Goal: Contribute content: Contribute content

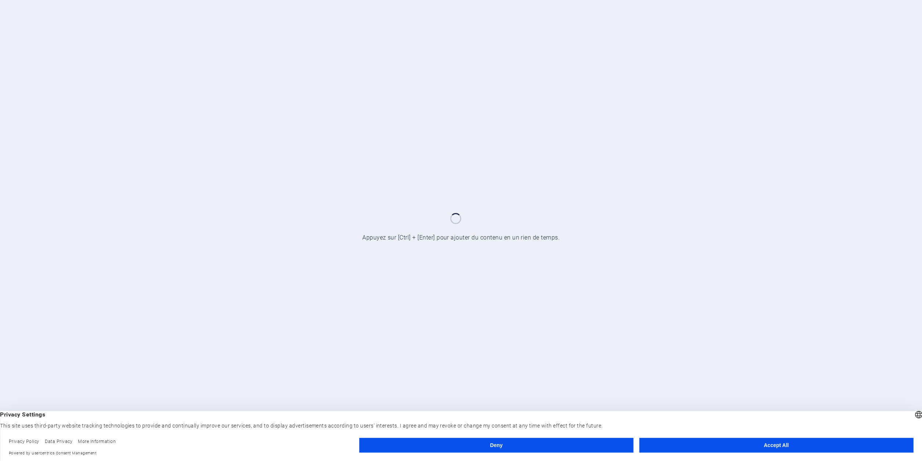
click at [745, 444] on button "Accept All" at bounding box center [776, 444] width 274 height 15
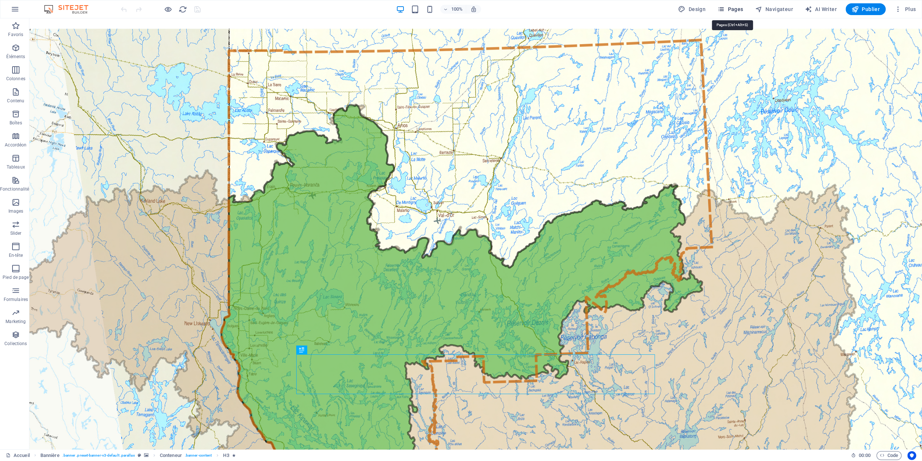
click at [730, 10] on span "Pages" at bounding box center [730, 9] width 26 height 7
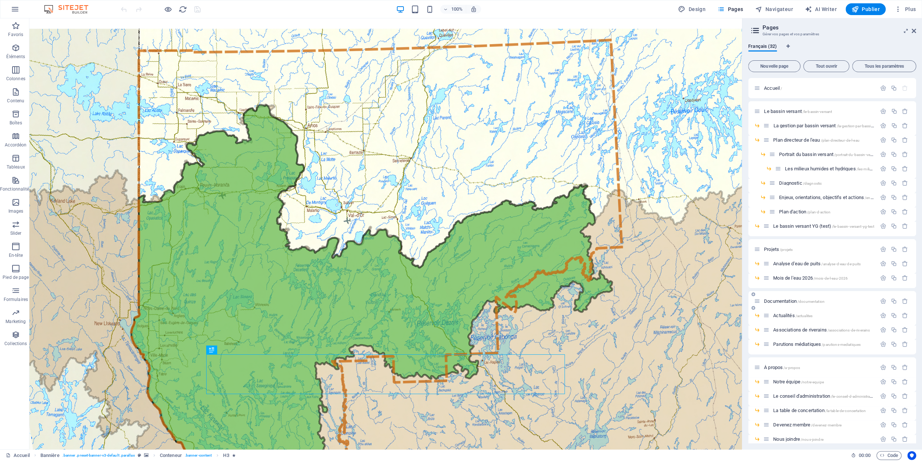
click at [785, 304] on div "Documentation /documentation" at bounding box center [815, 301] width 122 height 8
click at [779, 301] on span "Documentation /documentation" at bounding box center [794, 301] width 61 height 6
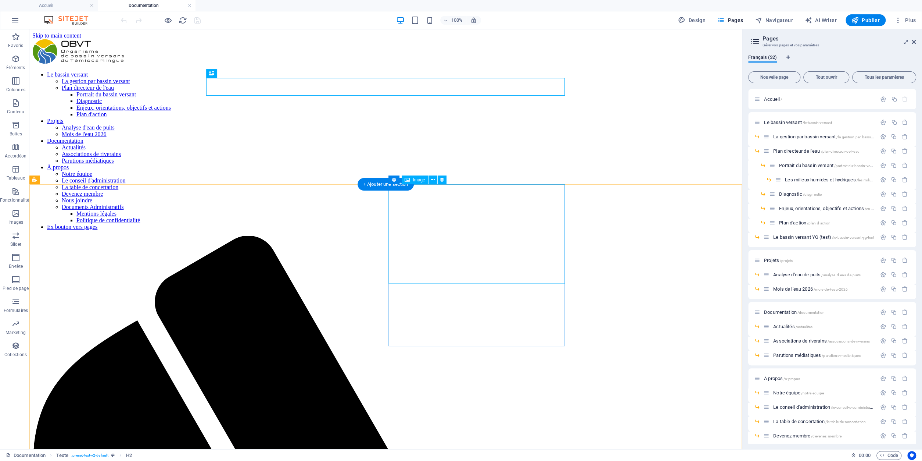
select select "px"
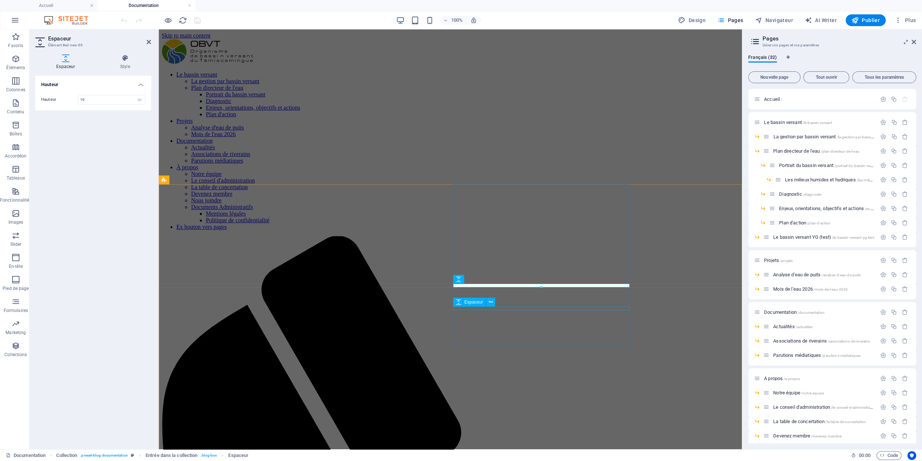
select select "px"
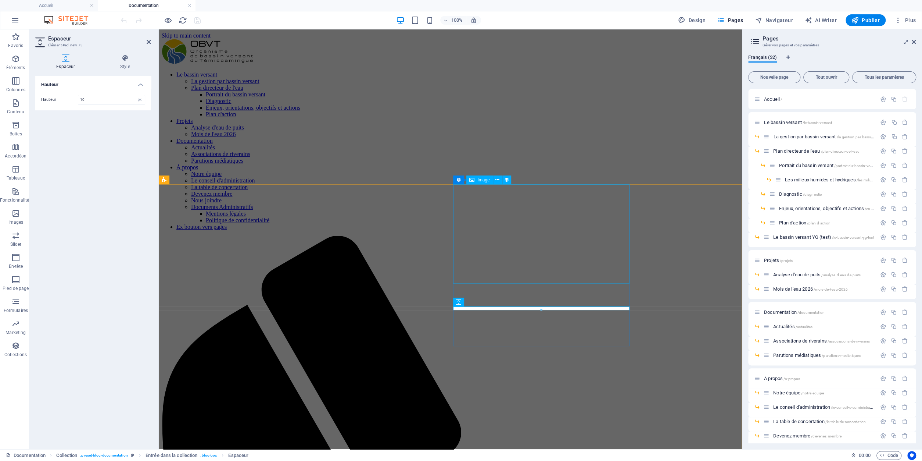
select select "px"
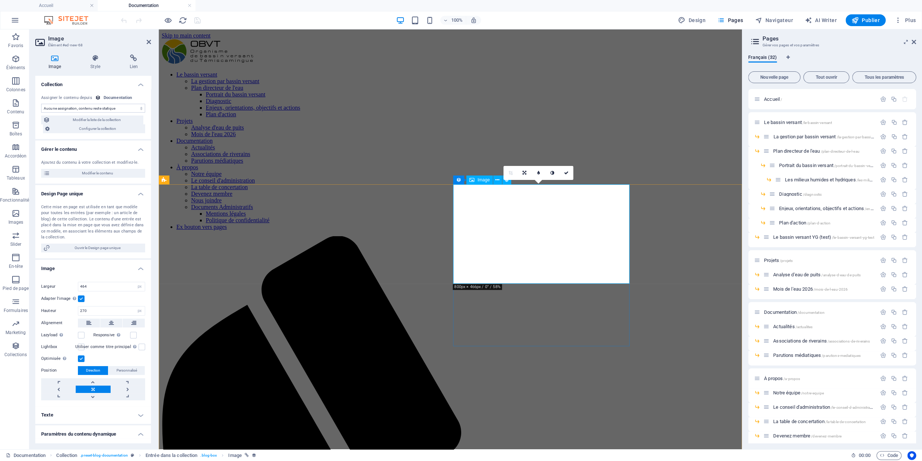
select select "image"
click at [104, 174] on span "Modifier le contenu" at bounding box center [97, 173] width 91 height 9
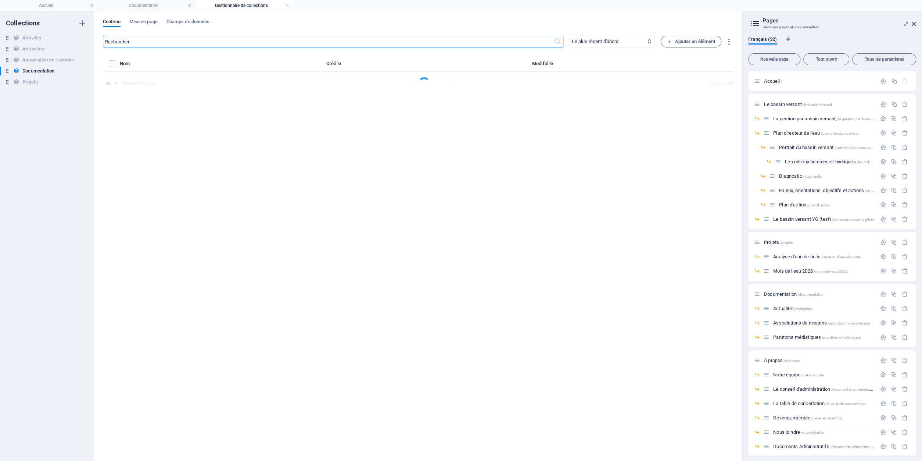
select select "Propriétaires de résidences"
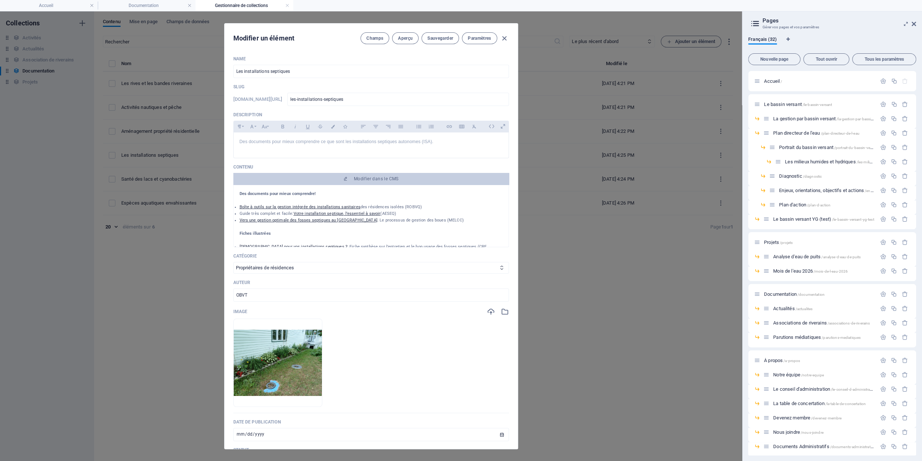
click at [451, 204] on li "Boîte à outils sur la gestion intégrée des installations sanitaires des résiden…" at bounding box center [371, 207] width 263 height 7
click at [430, 190] on p "Des documents pour mieux comprendre!" at bounding box center [371, 193] width 263 height 7
click at [405, 172] on div "Contenu Modifier dans le CMS Des documents pour mieux comprendre! Boîte à outil…" at bounding box center [371, 205] width 276 height 83
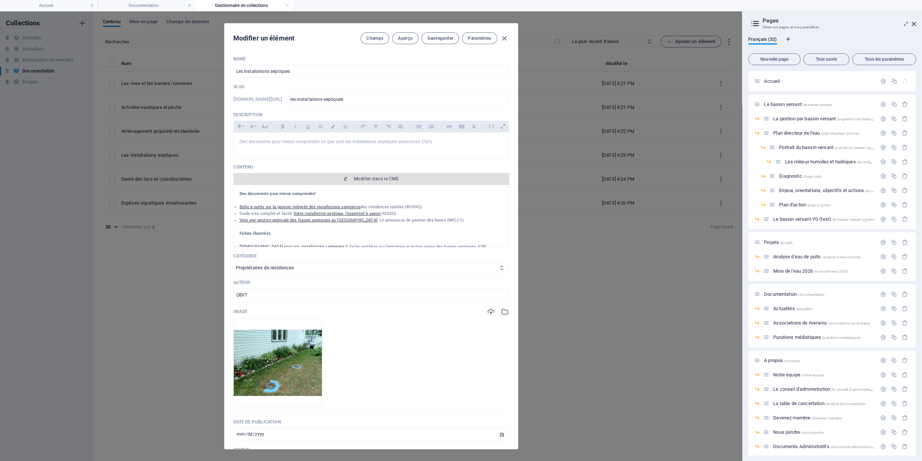
click at [403, 179] on span "Modifier dans le CMS" at bounding box center [371, 179] width 270 height 6
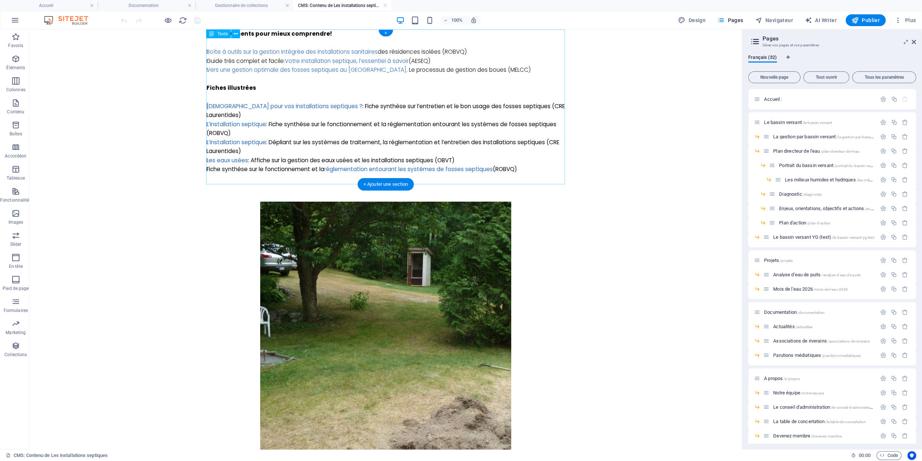
click at [473, 50] on div "Des documents pour mieux comprendre! Boîte à outils sur la gestion intégrée des…" at bounding box center [386, 106] width 359 height 154
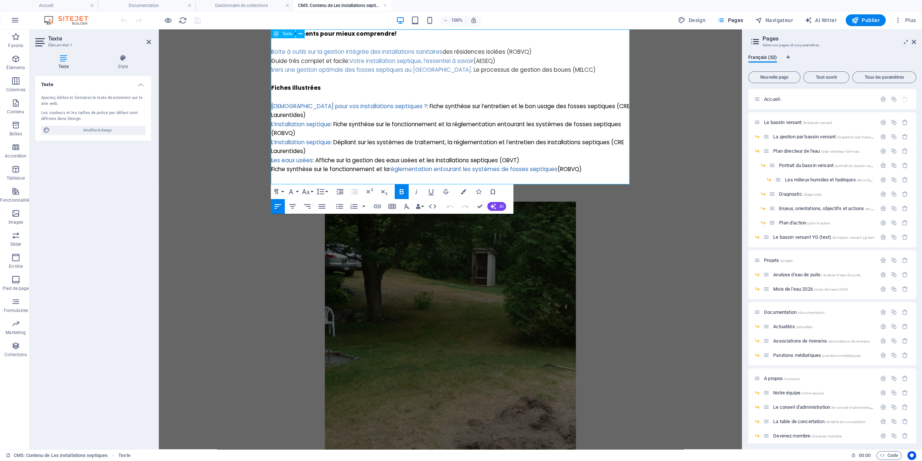
click at [537, 52] on li "Boîte à outils sur la gestion intégrée des installations sanitaires des résiden…" at bounding box center [450, 51] width 359 height 9
click at [420, 83] on p at bounding box center [450, 79] width 359 height 9
click at [540, 52] on li "Boîte à outils sur la gestion intégrée des installations sanitaires des résiden…" at bounding box center [450, 51] width 359 height 9
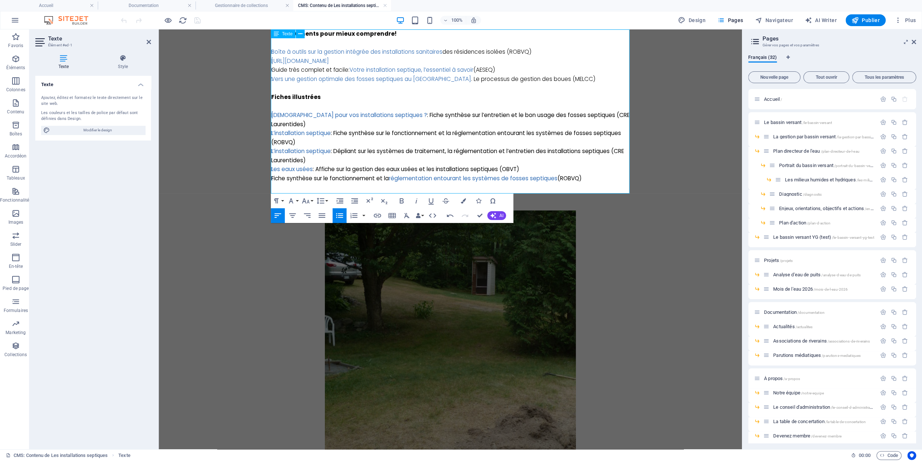
scroll to position [31, 2]
drag, startPoint x: 477, startPoint y: 60, endPoint x: 275, endPoint y: 65, distance: 202.6
click at [275, 65] on li "[URL][DOMAIN_NAME]" at bounding box center [450, 61] width 359 height 9
click at [314, 62] on li "​" at bounding box center [450, 61] width 359 height 9
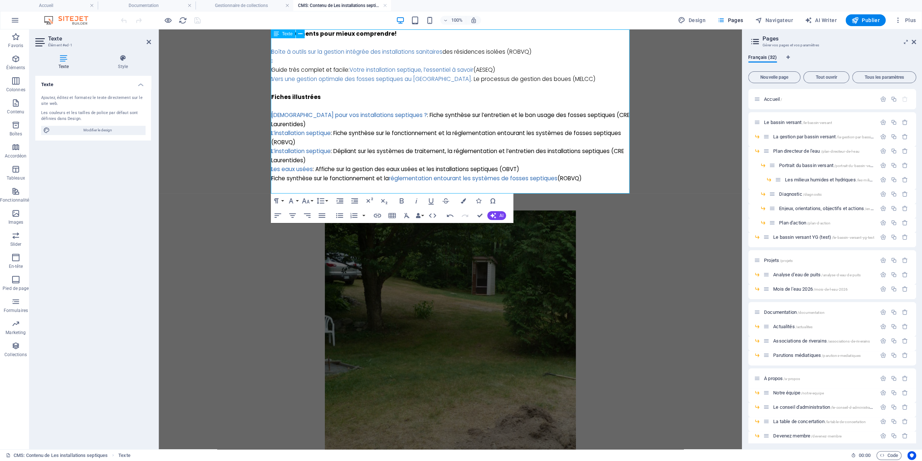
click at [279, 59] on li "​" at bounding box center [450, 61] width 359 height 9
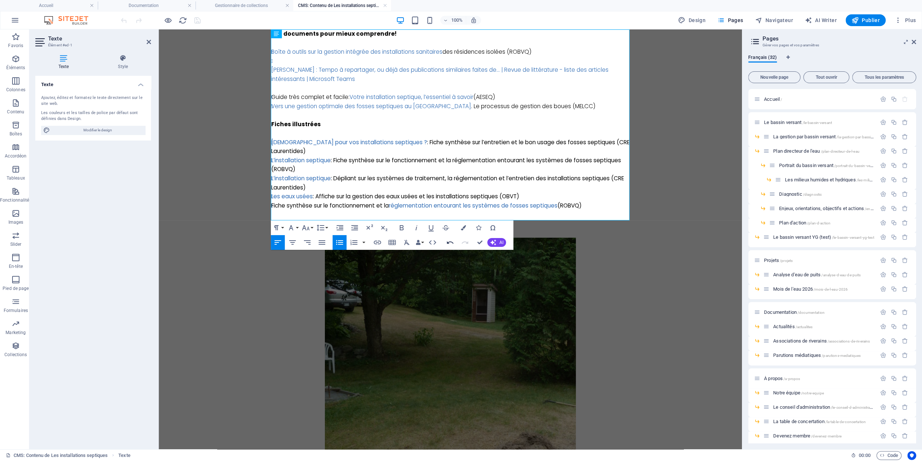
click at [452, 243] on icon "button" at bounding box center [450, 242] width 9 height 9
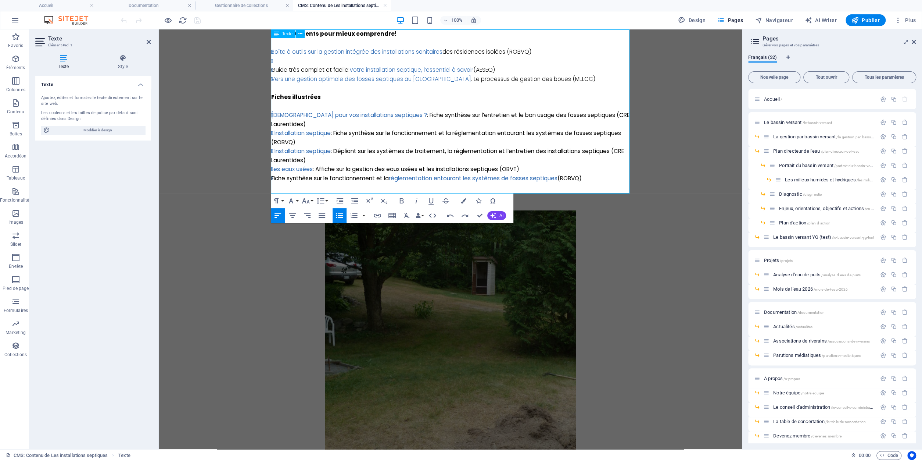
click at [295, 59] on li "​" at bounding box center [450, 61] width 359 height 9
click at [285, 59] on li "​" at bounding box center [450, 61] width 359 height 9
click at [283, 61] on li "​" at bounding box center [450, 61] width 359 height 9
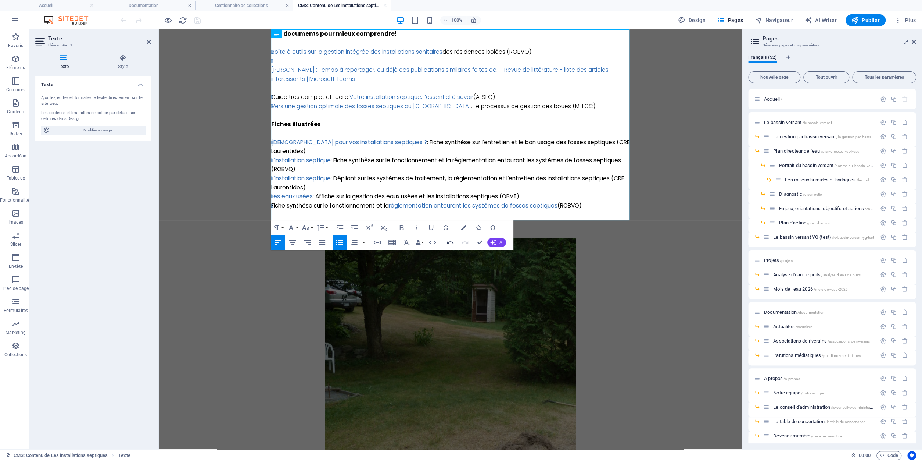
click at [452, 243] on icon "button" at bounding box center [450, 242] width 9 height 9
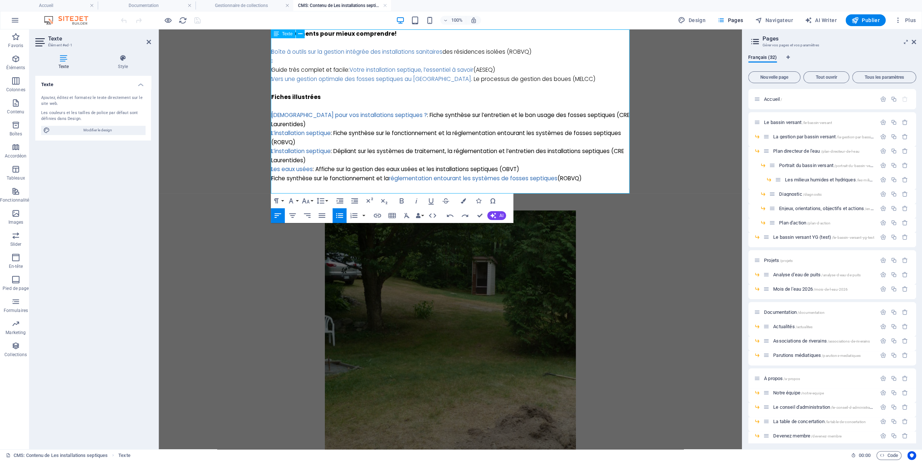
click at [284, 56] on li "Boîte à outils sur la gestion intégrée des installations sanitaires des résiden…" at bounding box center [450, 51] width 359 height 9
click at [283, 63] on li at bounding box center [450, 61] width 359 height 9
click at [276, 61] on li at bounding box center [450, 61] width 359 height 9
drag, startPoint x: 437, startPoint y: 60, endPoint x: 272, endPoint y: 64, distance: 165.4
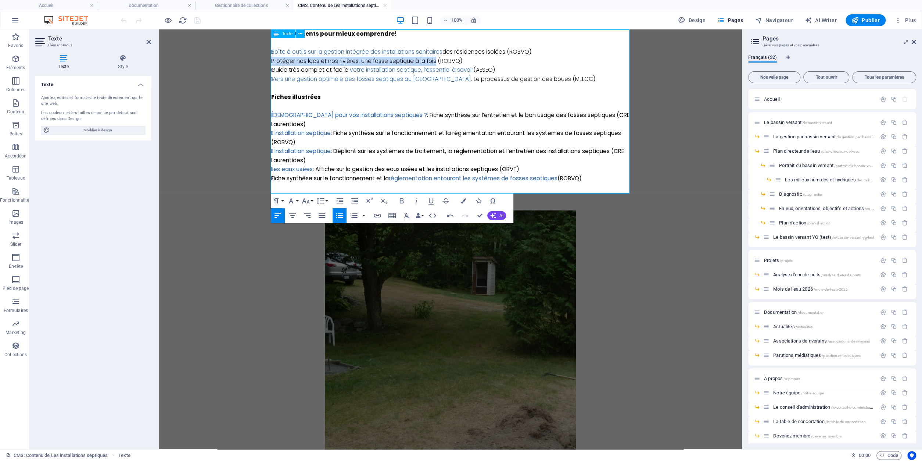
click at [272, 64] on li "Protéger nos lacs et nos rivières, une fosse septique à la fois (ROBVQ)" at bounding box center [450, 61] width 359 height 9
click at [373, 217] on icon "button" at bounding box center [377, 215] width 9 height 9
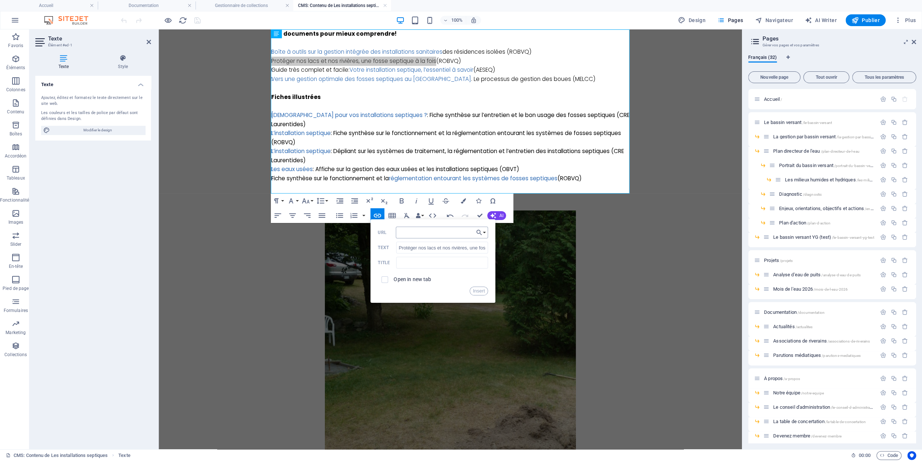
type input "[URL][DOMAIN_NAME]"
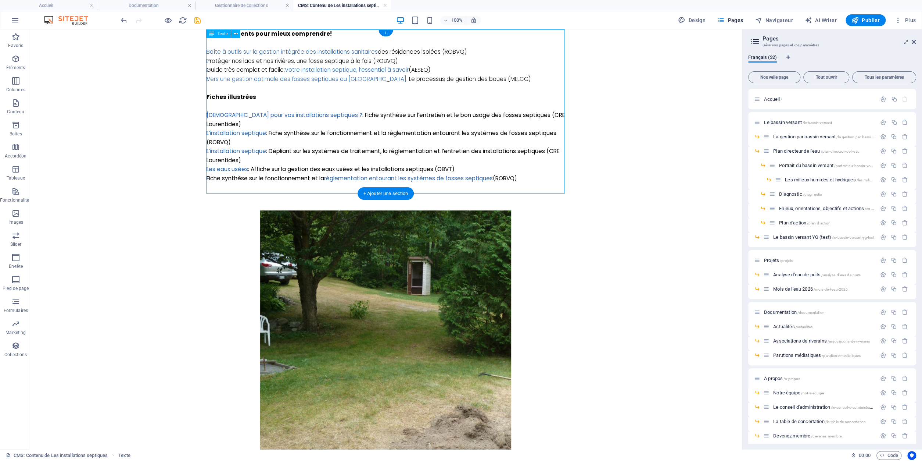
click at [371, 59] on div "Des documents pour mieux comprendre! Boîte à outils sur la gestion intégrée des…" at bounding box center [386, 110] width 359 height 162
click at [371, 62] on div "Des documents pour mieux comprendre! Boîte à outils sur la gestion intégrée des…" at bounding box center [386, 110] width 359 height 162
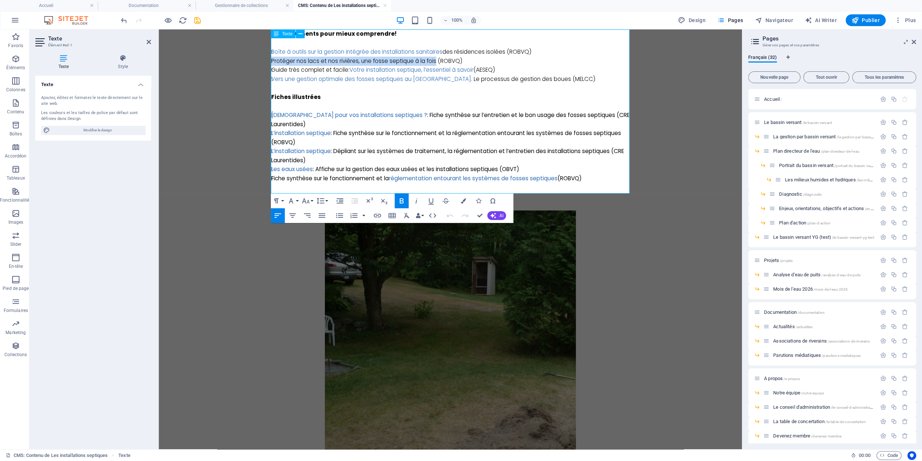
drag, startPoint x: 438, startPoint y: 61, endPoint x: 272, endPoint y: 61, distance: 165.4
click at [272, 61] on li "Protéger nos lacs et nos rivières, une fosse septique à la fois (ROBVQ)" at bounding box center [450, 61] width 359 height 9
click at [374, 214] on icon "button" at bounding box center [377, 215] width 9 height 9
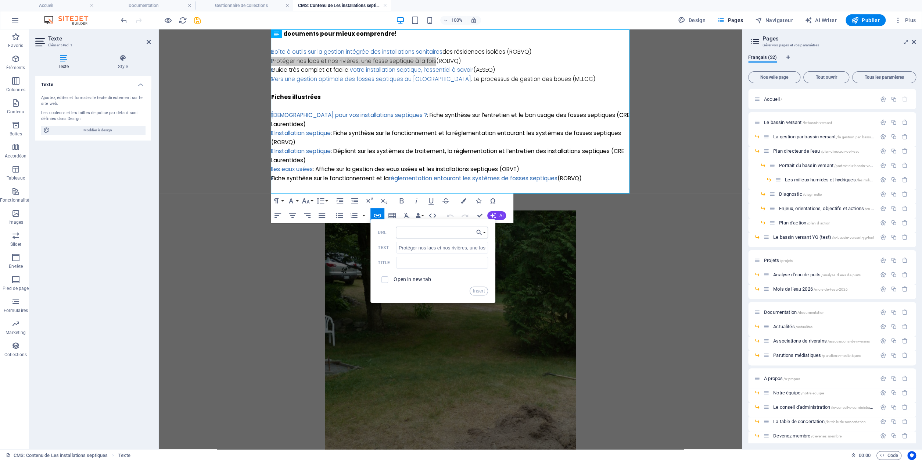
click at [418, 233] on input "URL" at bounding box center [442, 232] width 93 height 12
type input "[URL][DOMAIN_NAME]"
click at [391, 280] on span at bounding box center [385, 279] width 14 height 14
click at [386, 280] on input "checkbox" at bounding box center [383, 278] width 7 height 7
checkbox input "true"
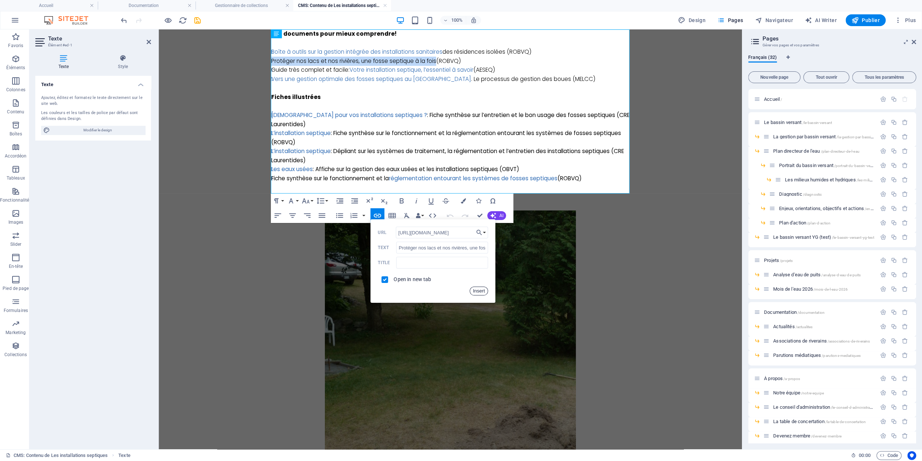
click at [480, 291] on button "Insert" at bounding box center [479, 290] width 19 height 9
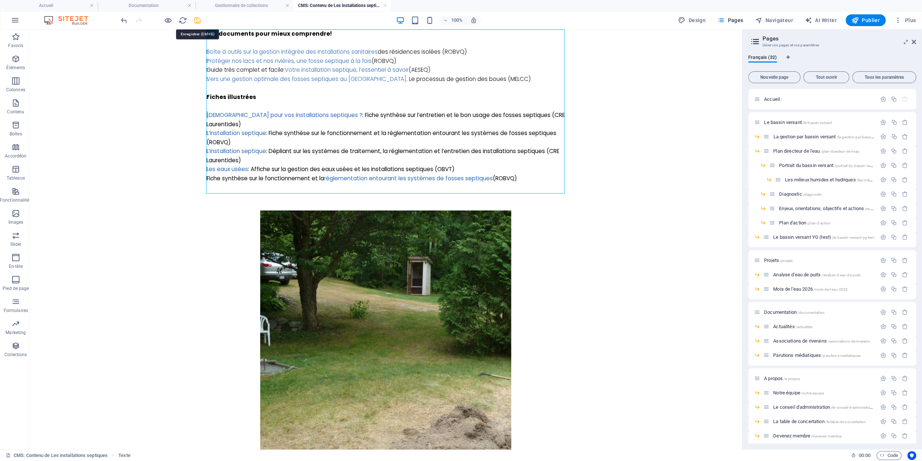
click at [197, 22] on icon "save" at bounding box center [197, 20] width 8 height 8
